Goal: Task Accomplishment & Management: Manage account settings

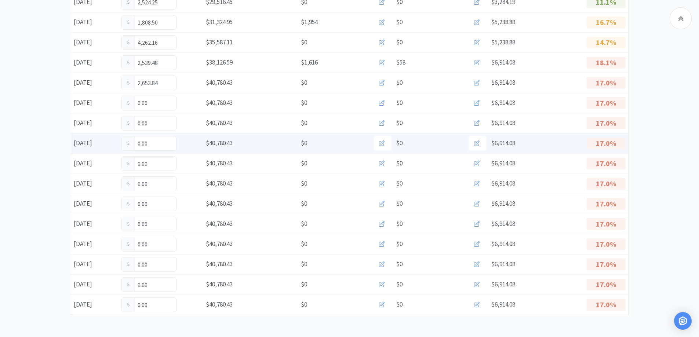
scroll to position [329, 0]
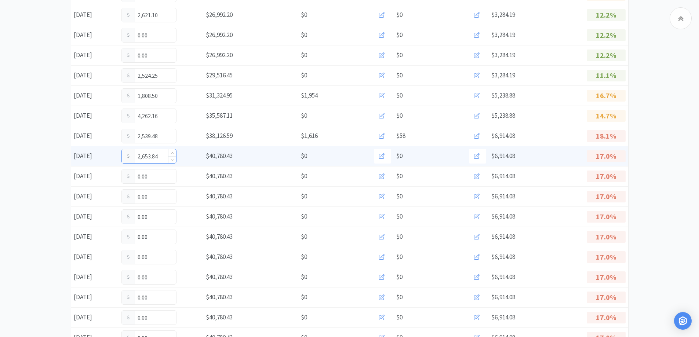
click at [165, 157] on input "2,653.84" at bounding box center [149, 156] width 54 height 14
type input "2,829.84"
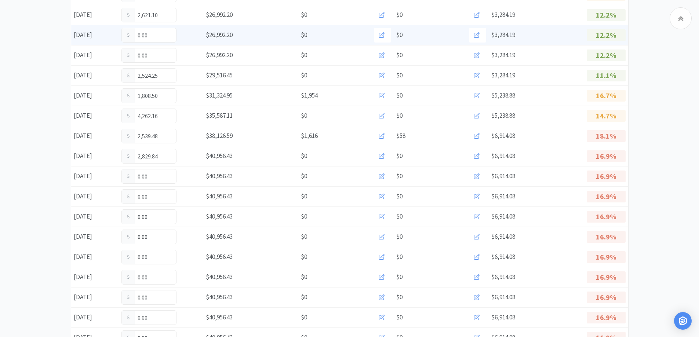
scroll to position [0, 0]
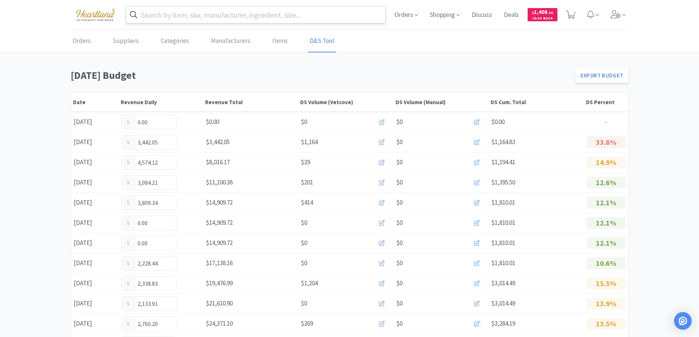
click at [193, 18] on input "text" at bounding box center [255, 14] width 259 height 17
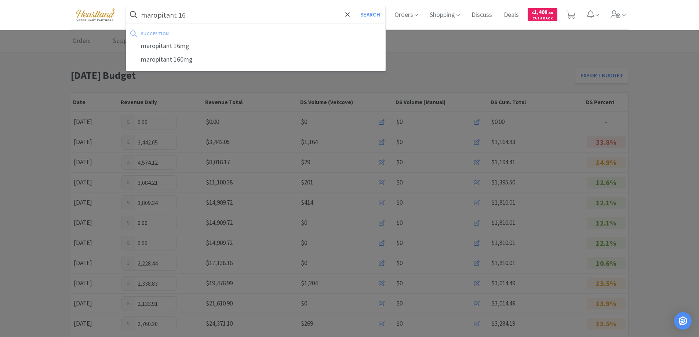
type input "maropitant 16"
click at [355, 6] on button "Search" at bounding box center [370, 14] width 30 height 17
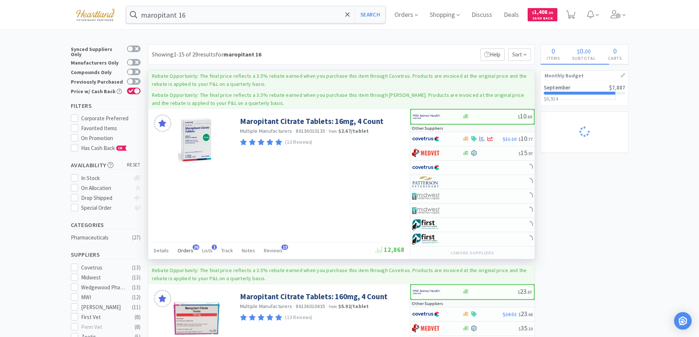
click at [186, 246] on div "Orders 26" at bounding box center [186, 252] width 16 height 14
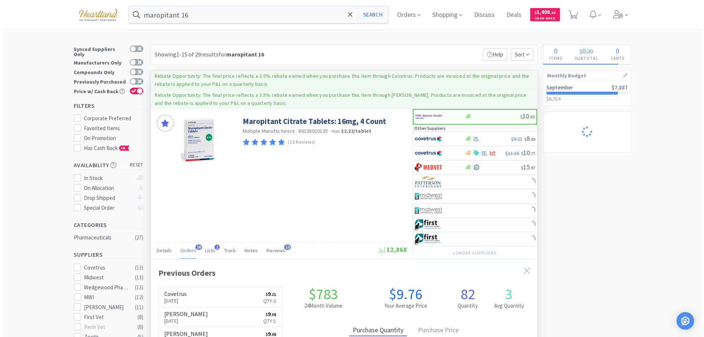
scroll to position [197, 386]
click at [186, 246] on div "Orders 26" at bounding box center [186, 252] width 16 height 14
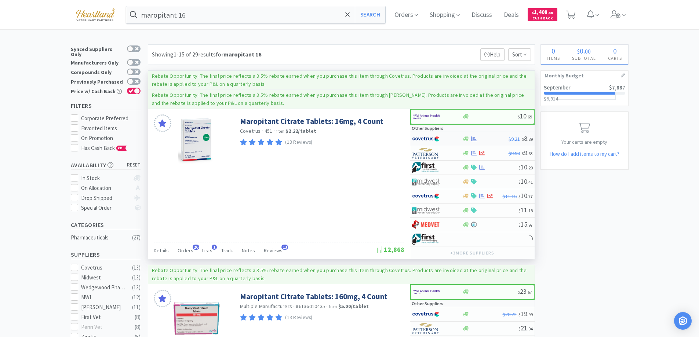
click at [453, 138] on div at bounding box center [437, 139] width 50 height 12
select select "1"
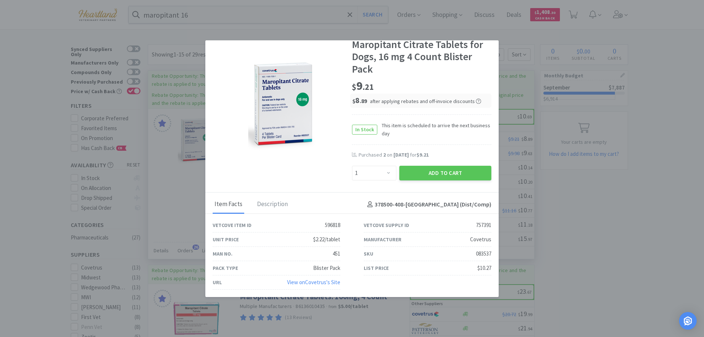
scroll to position [0, 0]
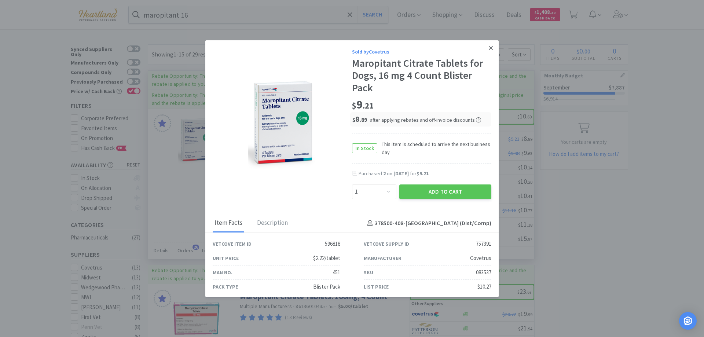
click at [489, 48] on icon at bounding box center [491, 48] width 4 height 7
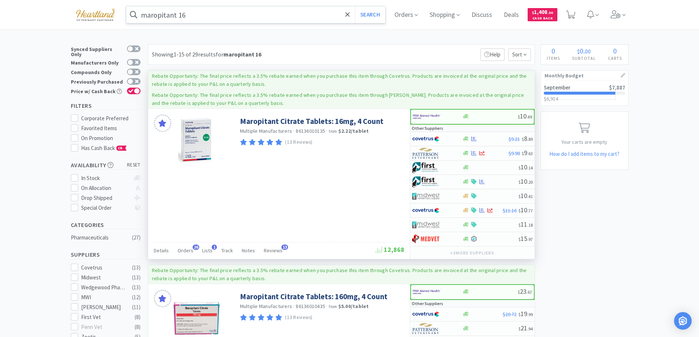
click at [219, 17] on input "maropitant 16" at bounding box center [255, 14] width 259 height 17
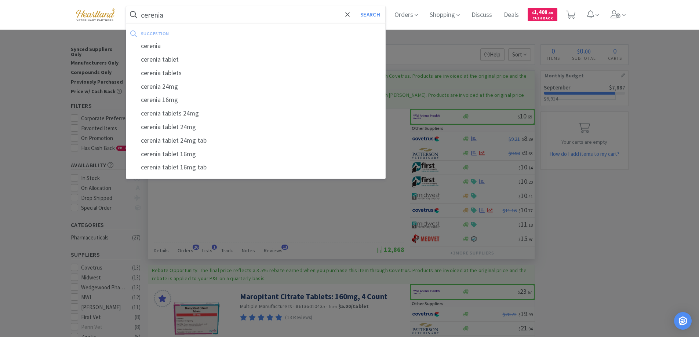
type input "cerenia"
click at [355, 6] on button "Search" at bounding box center [370, 14] width 30 height 17
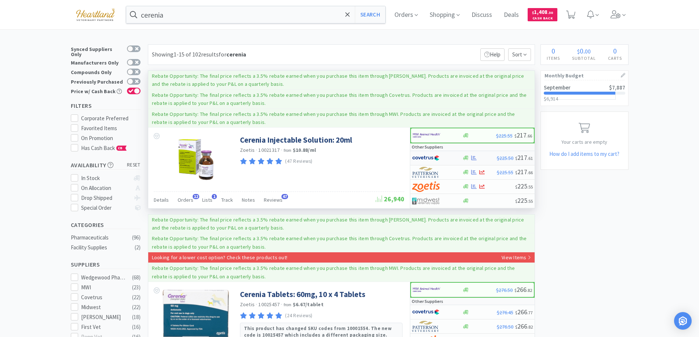
click at [452, 157] on div at bounding box center [432, 158] width 40 height 12
select select "1"
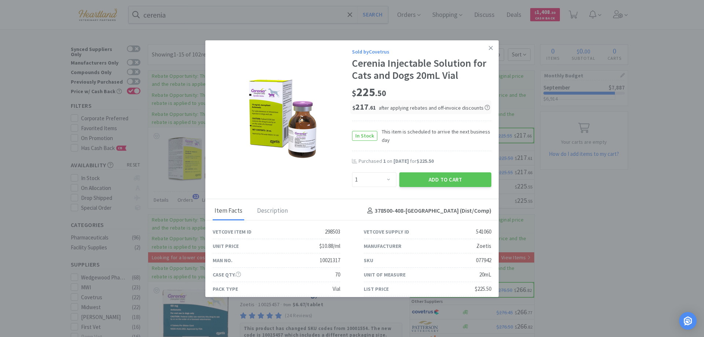
click at [489, 48] on icon at bounding box center [491, 48] width 4 height 7
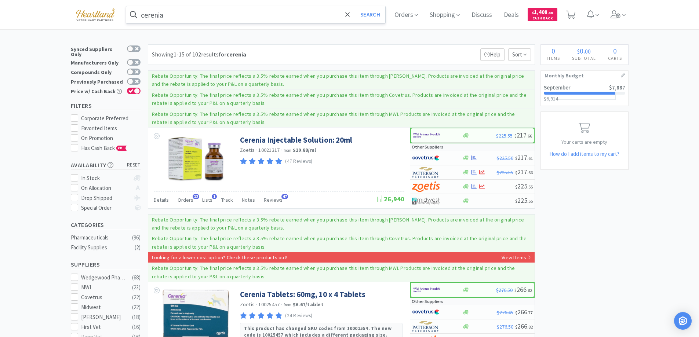
click at [179, 14] on input "cerenia" at bounding box center [255, 14] width 259 height 17
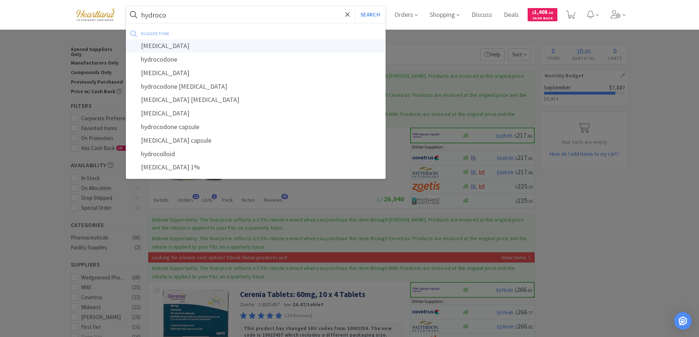
click at [153, 50] on div "hydrocortisone" at bounding box center [255, 46] width 259 height 14
type input "hydrocortisone"
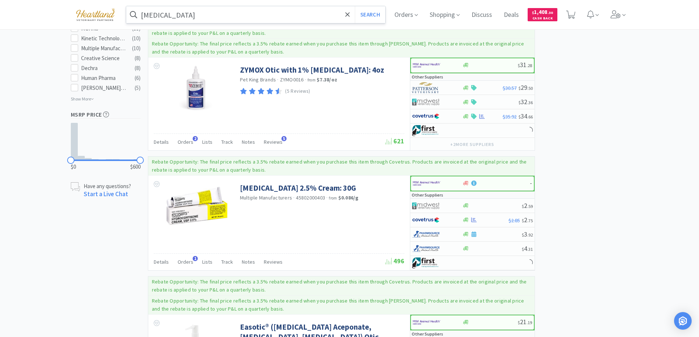
scroll to position [550, 0]
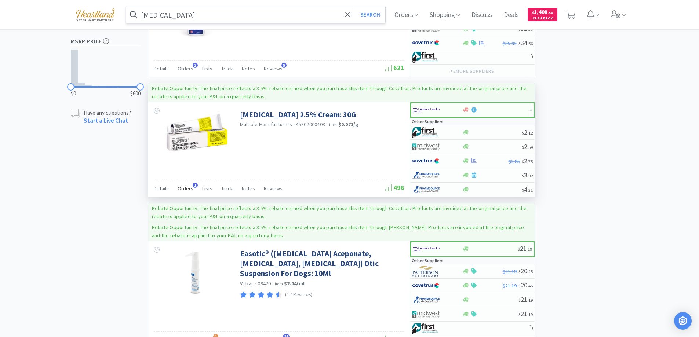
click at [185, 184] on div "Orders 1" at bounding box center [186, 190] width 16 height 14
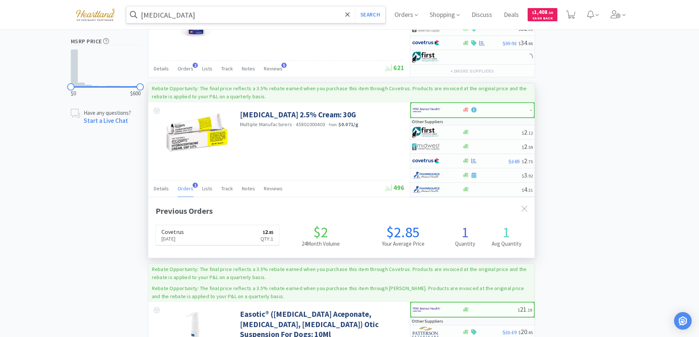
scroll to position [190, 386]
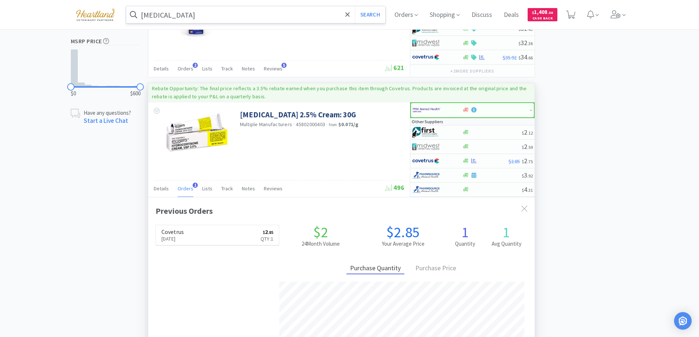
click at [185, 184] on div "Orders 1" at bounding box center [186, 190] width 16 height 14
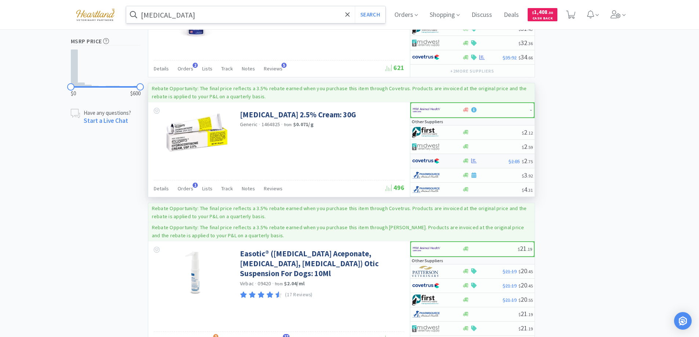
click at [449, 165] on div at bounding box center [432, 161] width 40 height 12
select select "1"
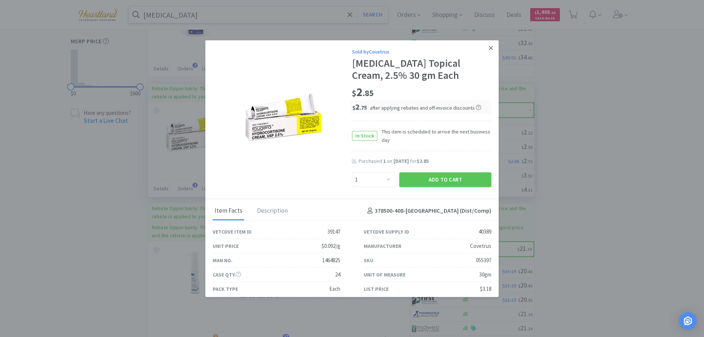
click at [489, 48] on icon at bounding box center [491, 48] width 4 height 7
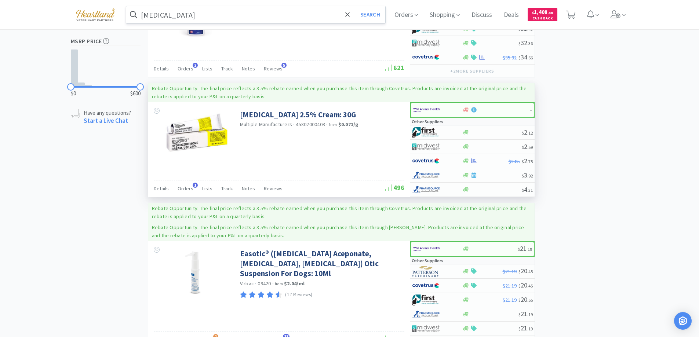
click at [209, 20] on input "hydrocortisone" at bounding box center [255, 14] width 259 height 17
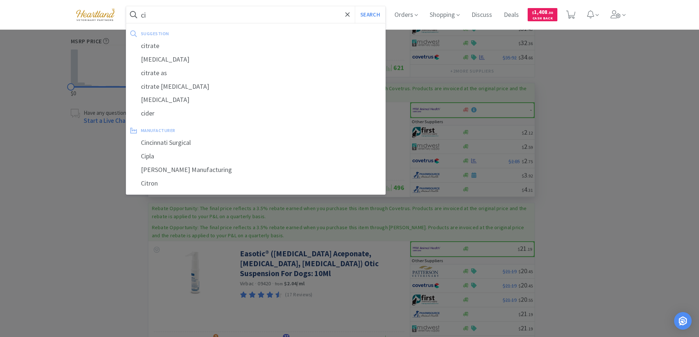
type input "c"
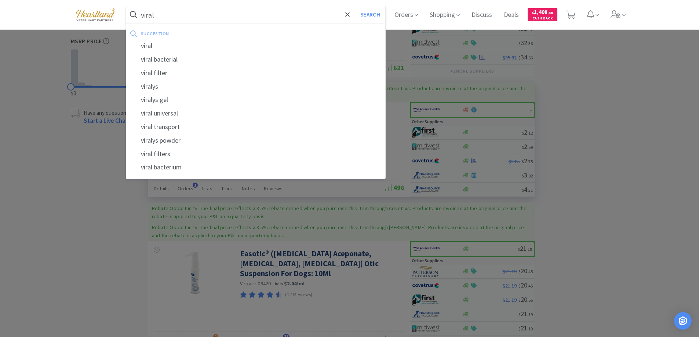
click at [163, 83] on div "viralys" at bounding box center [255, 87] width 259 height 14
type input "viralys"
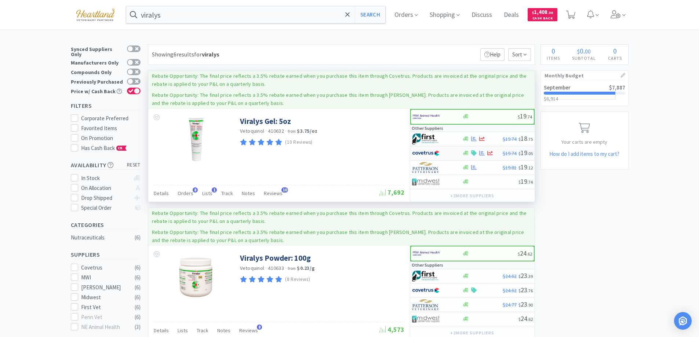
click at [452, 152] on div at bounding box center [432, 153] width 40 height 12
select select "1"
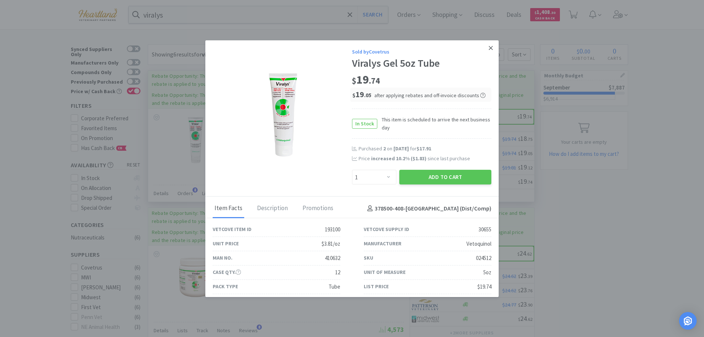
click at [489, 48] on icon at bounding box center [491, 48] width 4 height 7
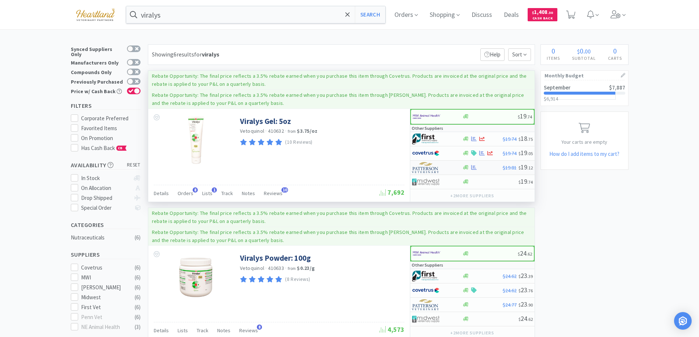
click at [447, 167] on div at bounding box center [432, 167] width 40 height 12
select select "1"
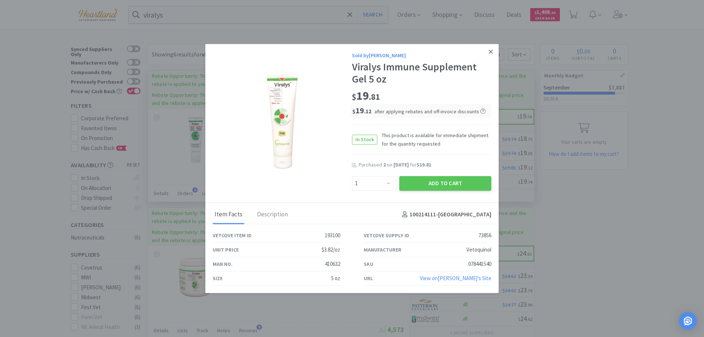
click at [492, 48] on icon at bounding box center [491, 51] width 4 height 7
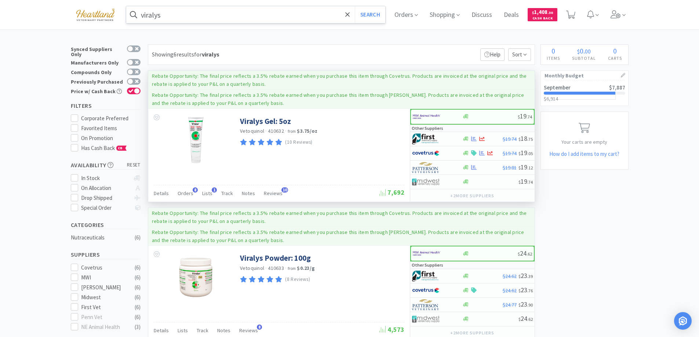
click at [236, 18] on input "viralys" at bounding box center [255, 14] width 259 height 17
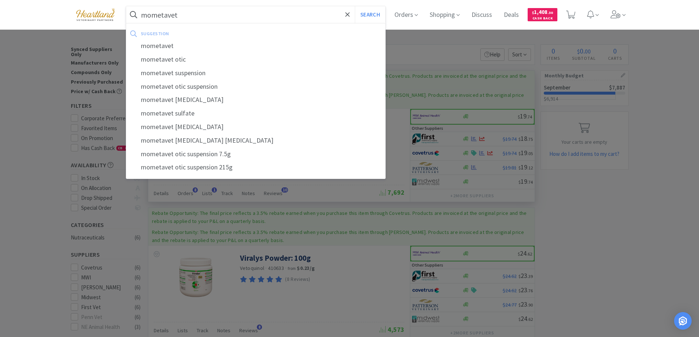
type input "mometavet"
click at [355, 6] on button "Search" at bounding box center [370, 14] width 30 height 17
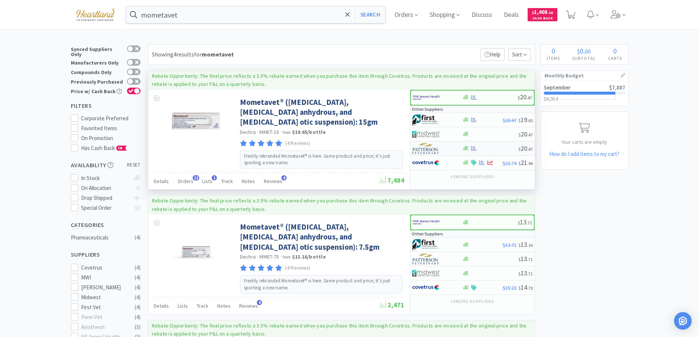
click at [448, 148] on div at bounding box center [432, 148] width 40 height 12
select select "1"
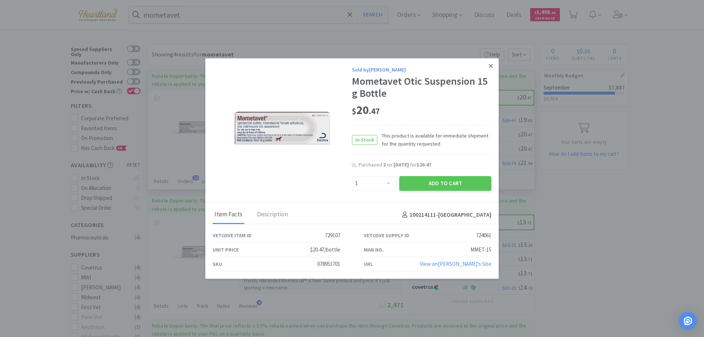
click at [491, 62] on link at bounding box center [491, 66] width 13 height 16
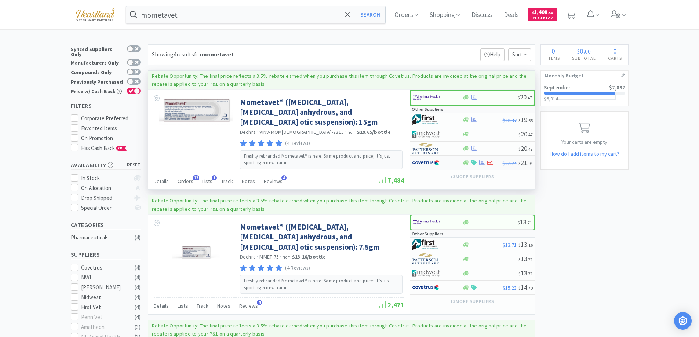
click at [449, 164] on div at bounding box center [432, 163] width 40 height 12
select select "1"
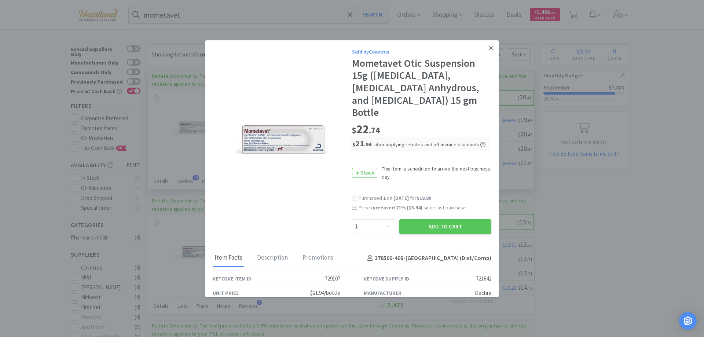
click at [489, 50] on icon at bounding box center [491, 48] width 4 height 7
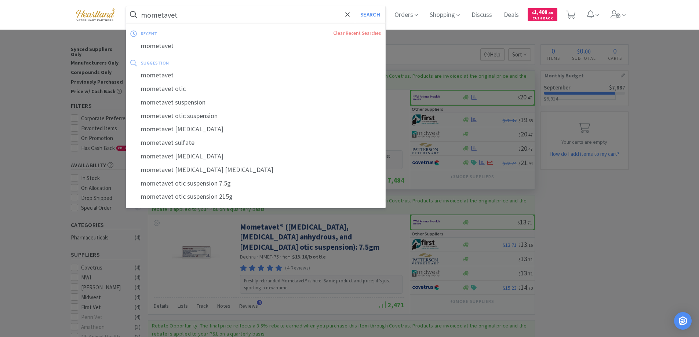
click at [230, 17] on input "mometavet" at bounding box center [255, 14] width 259 height 17
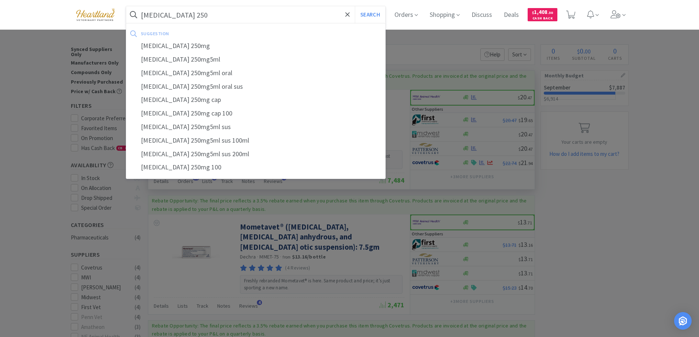
type input "cephalexin 250"
click at [355, 6] on button "Search" at bounding box center [370, 14] width 30 height 17
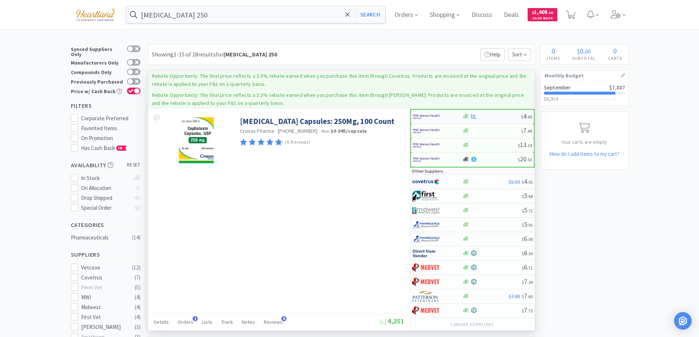
click at [454, 113] on div at bounding box center [438, 116] width 50 height 12
select select "1"
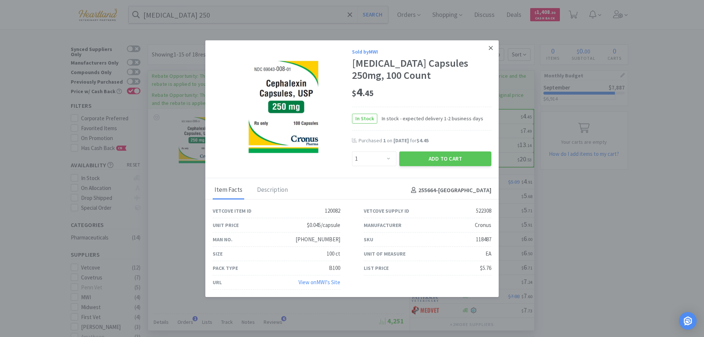
click at [489, 48] on icon at bounding box center [491, 48] width 4 height 7
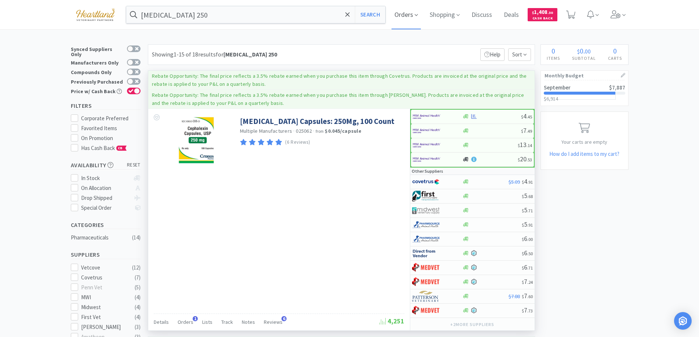
click at [418, 14] on icon at bounding box center [415, 15] width 3 height 7
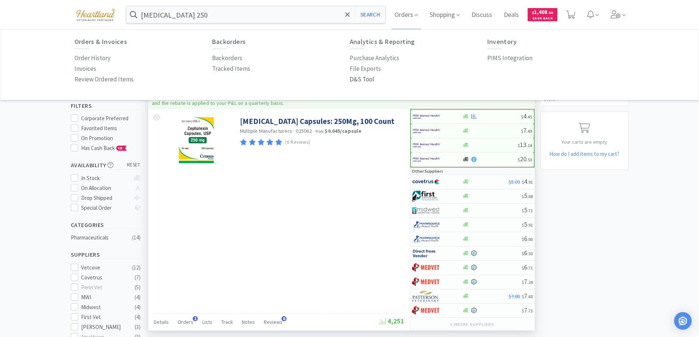
click at [361, 81] on p "D&S Tool" at bounding box center [362, 79] width 25 height 10
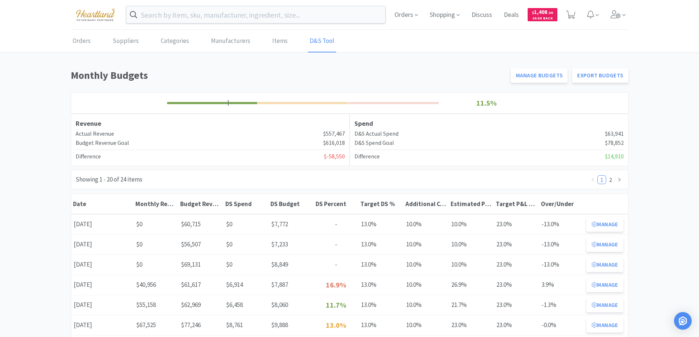
scroll to position [73, 0]
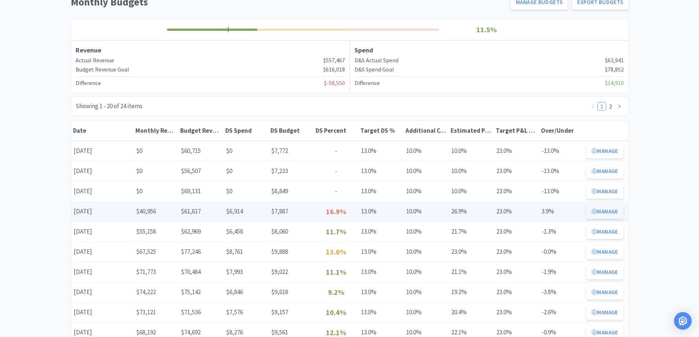
click at [611, 208] on button "Manage" at bounding box center [604, 211] width 37 height 15
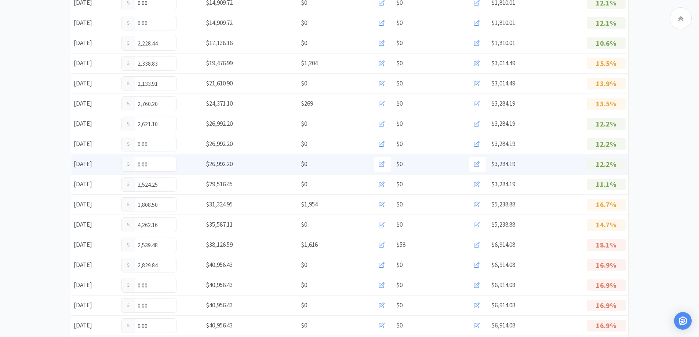
scroll to position [293, 0]
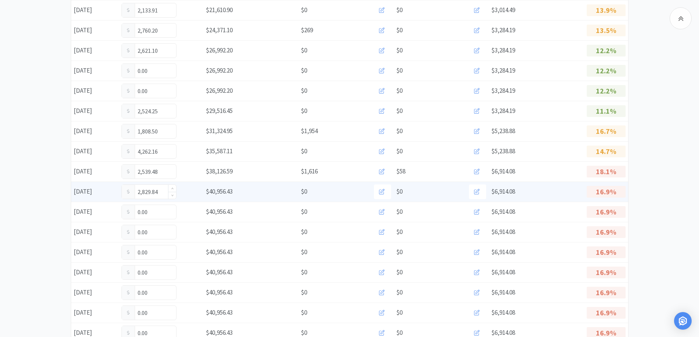
click at [159, 194] on input "2,829.84" at bounding box center [149, 192] width 54 height 14
type input "2"
type input "3,037.59"
click at [475, 195] on span at bounding box center [477, 191] width 6 height 7
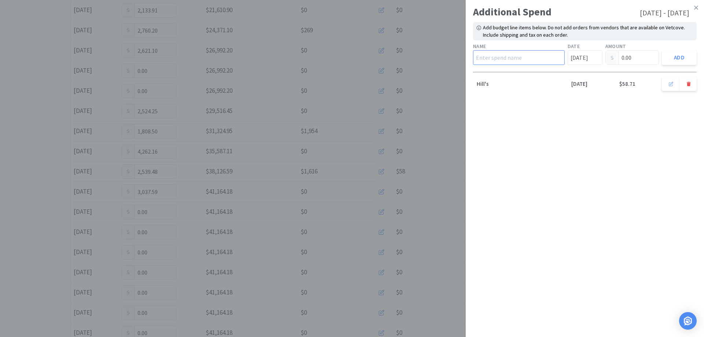
click at [531, 56] on input "text" at bounding box center [519, 57] width 92 height 15
type input "Hill's"
click at [639, 58] on input "0.00" at bounding box center [632, 58] width 53 height 14
type input "0"
type input "165.62"
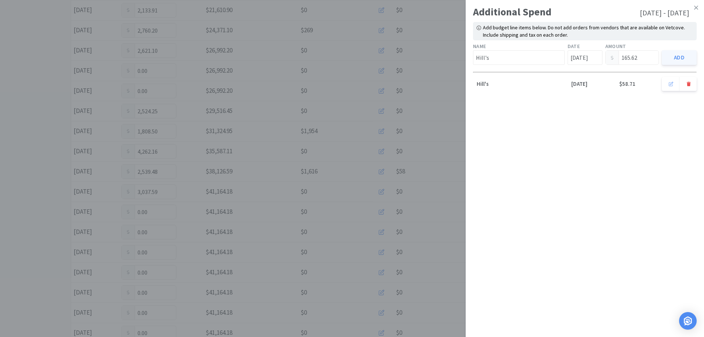
click at [676, 58] on button "Add" at bounding box center [679, 57] width 35 height 15
type input "[DATE]"
type input "0.00"
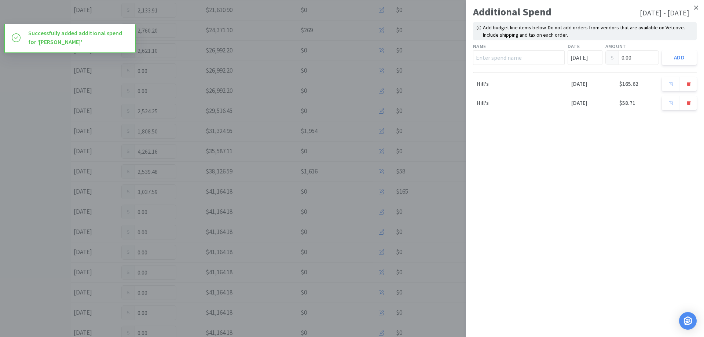
click at [697, 7] on icon at bounding box center [696, 8] width 4 height 4
